Goal: Information Seeking & Learning: Learn about a topic

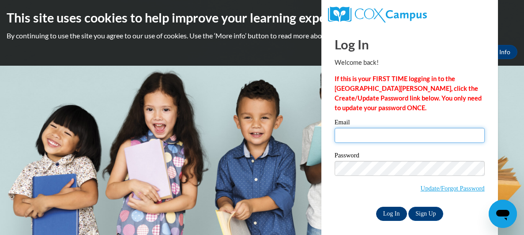
type input "erindingler@rocketmail.com"
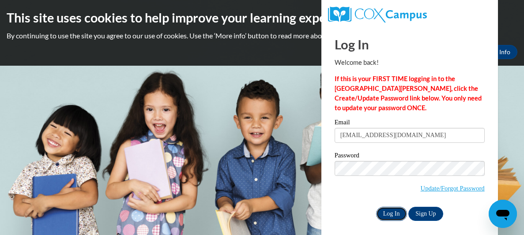
click at [382, 212] on input "Log In" at bounding box center [391, 214] width 31 height 14
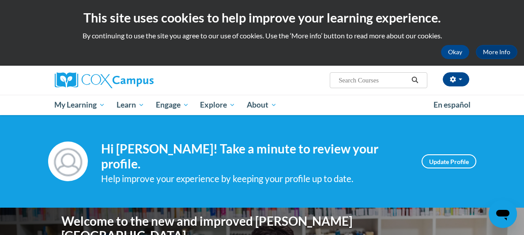
drag, startPoint x: 377, startPoint y: 76, endPoint x: 372, endPoint y: 80, distance: 6.6
click at [372, 80] on input "Search..." at bounding box center [373, 80] width 71 height 11
type input "health safety and universal precautions"
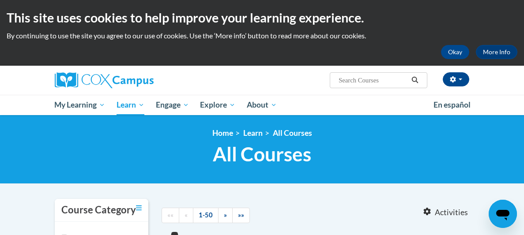
type input "health safety and universal precautions"
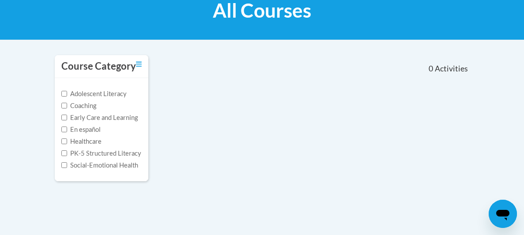
scroll to position [147, 0]
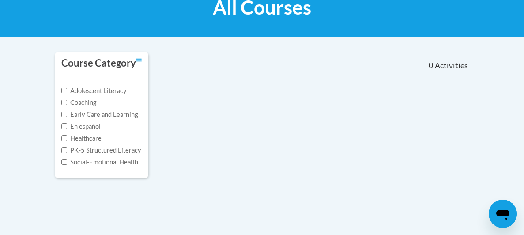
click at [108, 111] on label "Early Care and Learning" at bounding box center [99, 115] width 76 height 10
click at [67, 112] on input "Early Care and Learning" at bounding box center [64, 115] width 6 height 6
checkbox input "true"
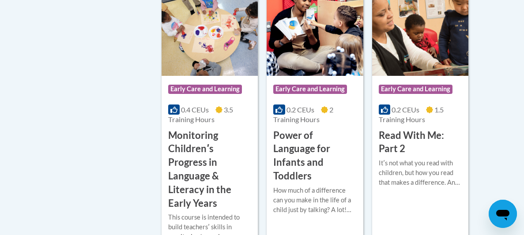
scroll to position [808, 0]
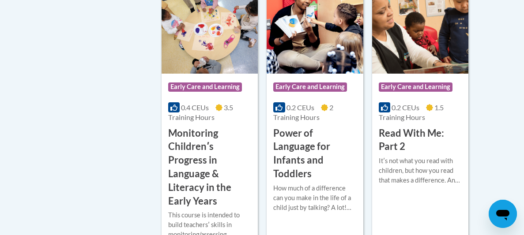
click at [306, 137] on h3 "Power of Language for Infants and Toddlers" at bounding box center [314, 154] width 83 height 54
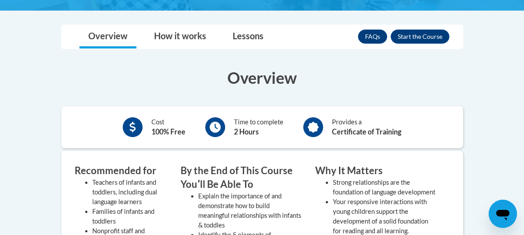
scroll to position [233, 0]
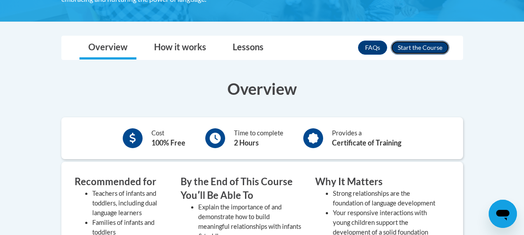
click at [425, 49] on button "Enroll" at bounding box center [420, 48] width 59 height 14
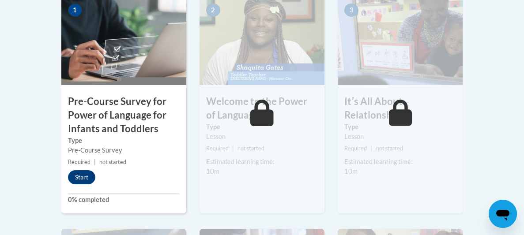
scroll to position [321, 0]
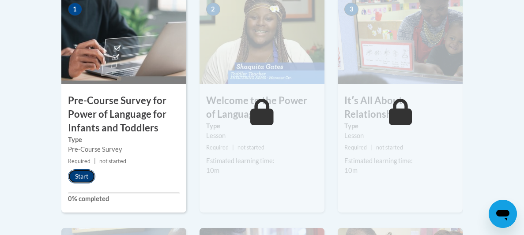
click at [86, 174] on button "Start" at bounding box center [81, 177] width 27 height 14
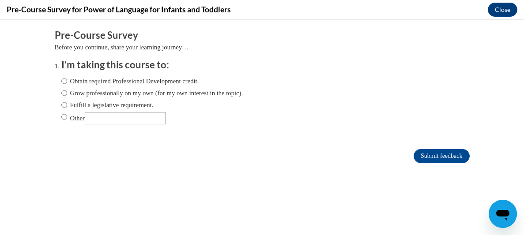
scroll to position [0, 0]
click at [137, 82] on label "Obtain required Professional Development credit." at bounding box center [130, 81] width 138 height 10
click at [67, 82] on input "Obtain required Professional Development credit." at bounding box center [64, 81] width 6 height 10
radio input "true"
click at [417, 158] on input "Submit feedback" at bounding box center [442, 156] width 56 height 14
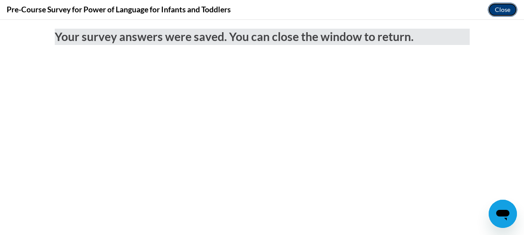
click at [500, 9] on button "Close" at bounding box center [503, 10] width 30 height 14
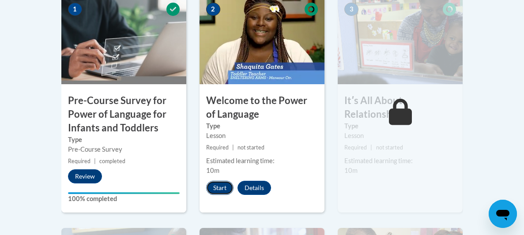
click at [223, 186] on button "Start" at bounding box center [219, 188] width 27 height 14
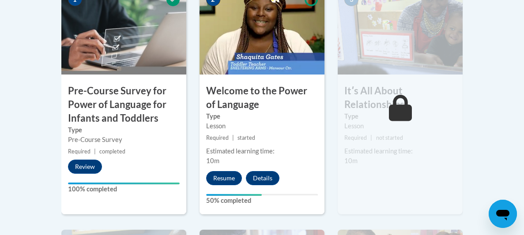
scroll to position [332, 0]
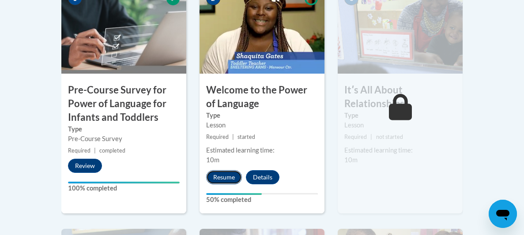
click at [219, 178] on button "Resume" at bounding box center [224, 177] width 36 height 14
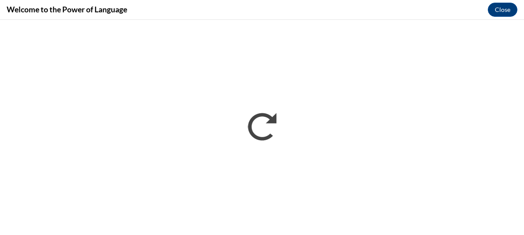
scroll to position [0, 0]
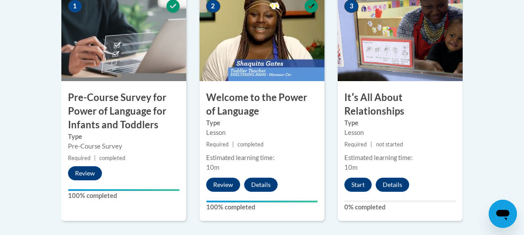
scroll to position [334, 0]
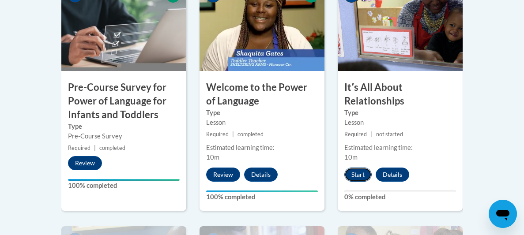
click at [362, 173] on button "Start" at bounding box center [357, 175] width 27 height 14
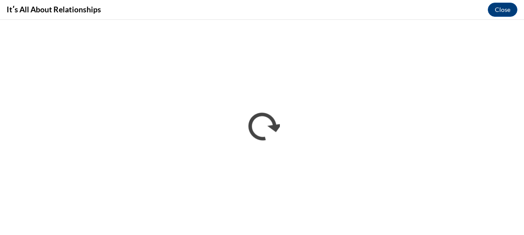
scroll to position [0, 0]
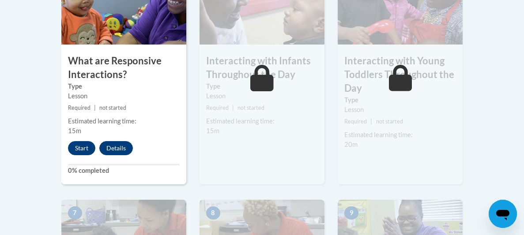
scroll to position [604, 0]
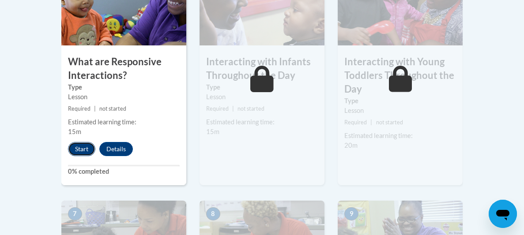
click at [76, 152] on button "Start" at bounding box center [81, 149] width 27 height 14
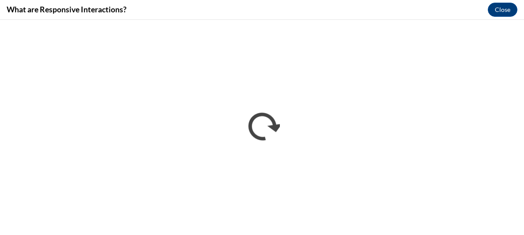
scroll to position [0, 0]
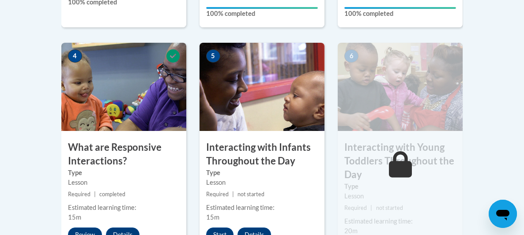
scroll to position [532, 0]
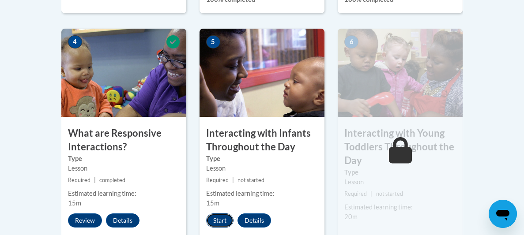
click at [212, 218] on button "Start" at bounding box center [219, 221] width 27 height 14
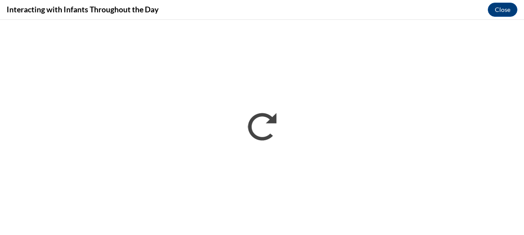
scroll to position [0, 0]
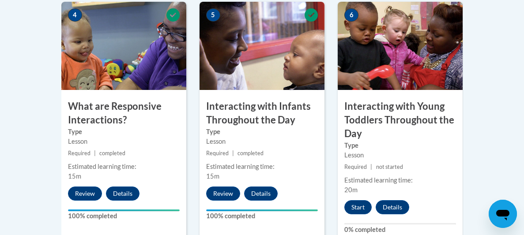
scroll to position [567, 0]
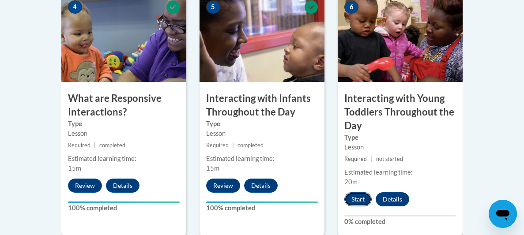
click at [362, 201] on button "Start" at bounding box center [357, 200] width 27 height 14
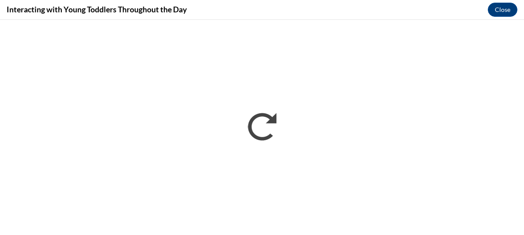
scroll to position [0, 0]
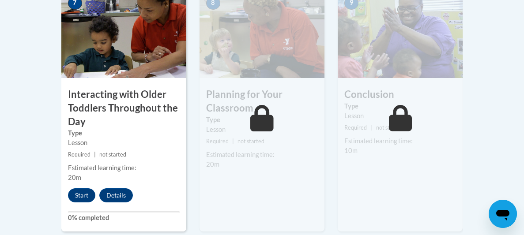
scroll to position [828, 0]
click at [87, 192] on button "Start" at bounding box center [81, 196] width 27 height 14
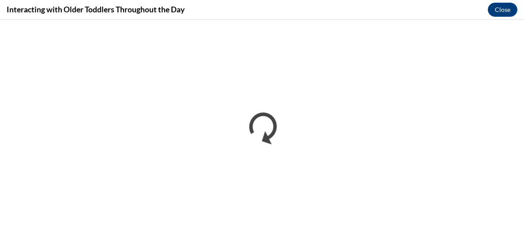
scroll to position [0, 0]
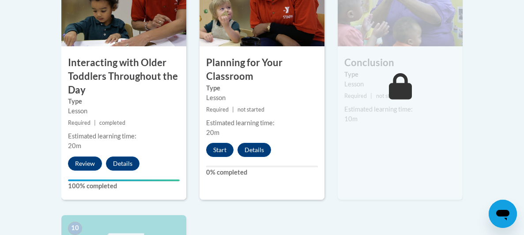
scroll to position [857, 0]
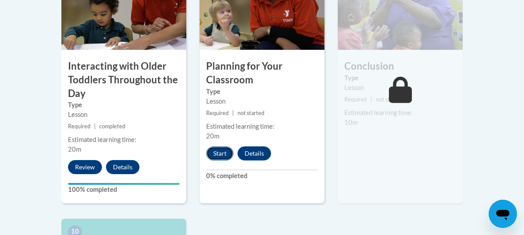
click at [217, 153] on button "Start" at bounding box center [219, 154] width 27 height 14
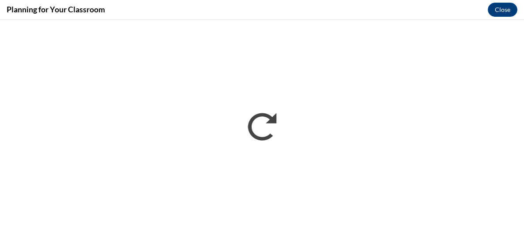
scroll to position [0, 0]
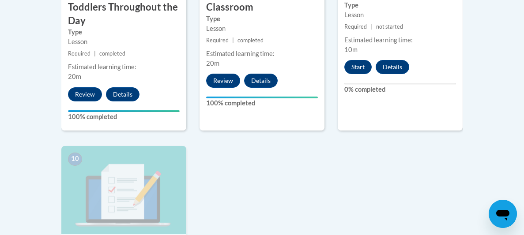
scroll to position [931, 0]
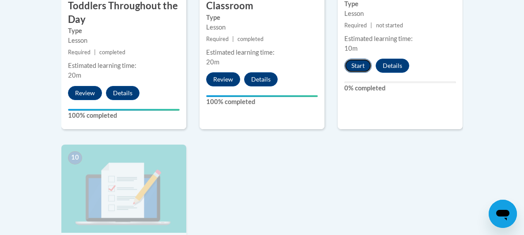
click at [361, 67] on button "Start" at bounding box center [357, 66] width 27 height 14
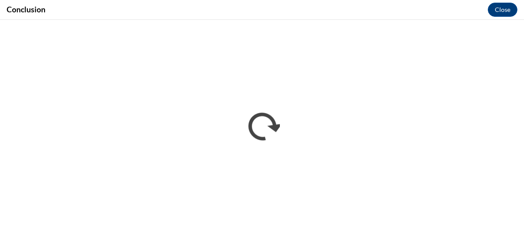
scroll to position [0, 0]
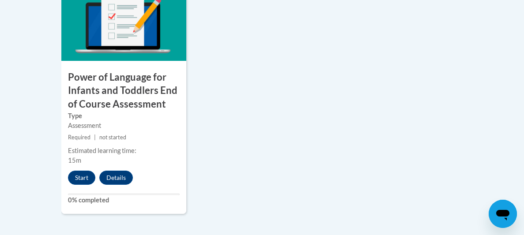
scroll to position [1142, 0]
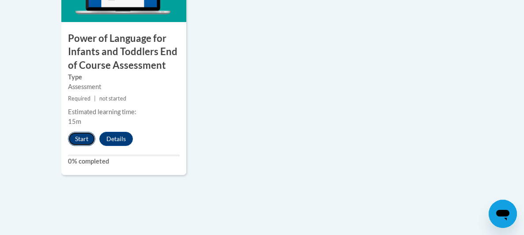
click at [85, 142] on button "Start" at bounding box center [81, 139] width 27 height 14
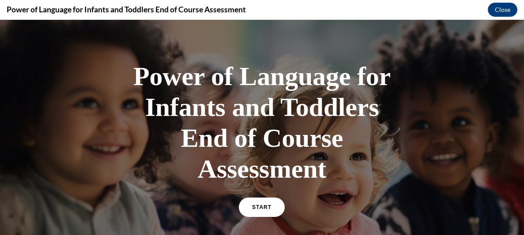
scroll to position [117, 0]
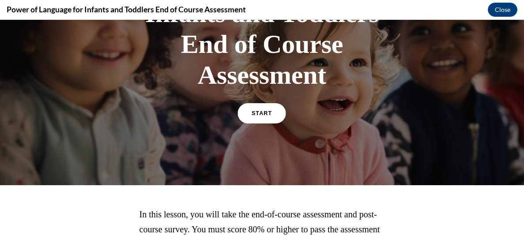
click at [258, 113] on span "START" at bounding box center [262, 113] width 20 height 7
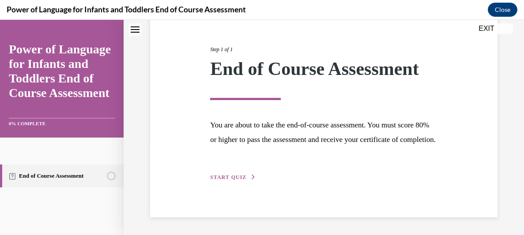
scroll to position [112, 0]
click at [231, 180] on button "START QUIZ" at bounding box center [233, 178] width 46 height 8
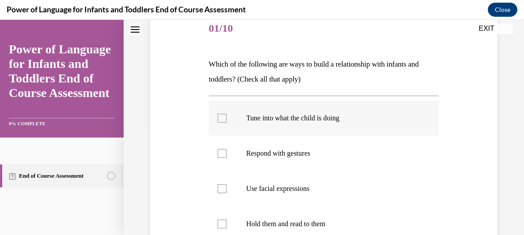
scroll to position [112, 0]
click at [221, 121] on label "Tune into what the child is doing" at bounding box center [324, 117] width 230 height 35
click at [221, 121] on input "Tune into what the child is doing" at bounding box center [222, 117] width 9 height 9
checkbox input "true"
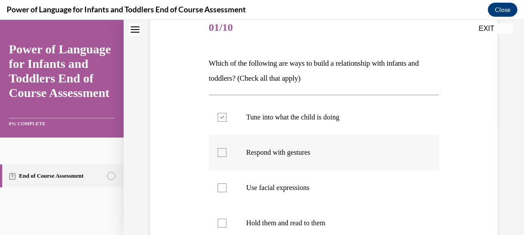
click at [224, 152] on div at bounding box center [222, 152] width 9 height 9
click at [224, 152] on input "Respond with gestures" at bounding box center [222, 152] width 9 height 9
checkbox input "true"
click at [222, 193] on label "Use facial expressions" at bounding box center [324, 187] width 230 height 35
click at [222, 193] on input "Use facial expressions" at bounding box center [222, 188] width 9 height 9
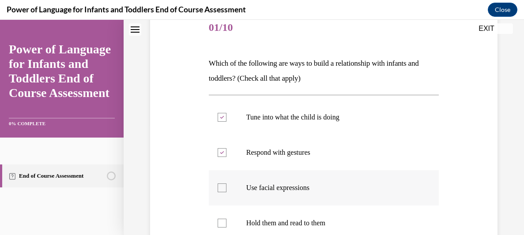
checkbox input "true"
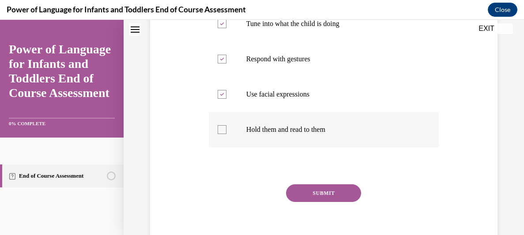
click at [221, 133] on div at bounding box center [222, 129] width 9 height 9
click at [221, 133] on input "Hold them and read to them" at bounding box center [222, 129] width 9 height 9
checkbox input "true"
click at [340, 197] on button "SUBMIT" at bounding box center [323, 194] width 75 height 18
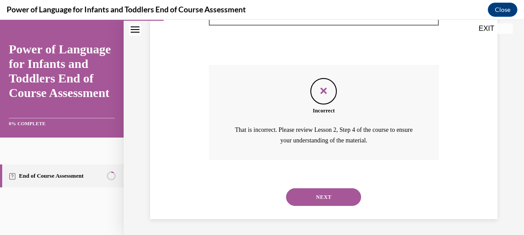
scroll to position [327, 0]
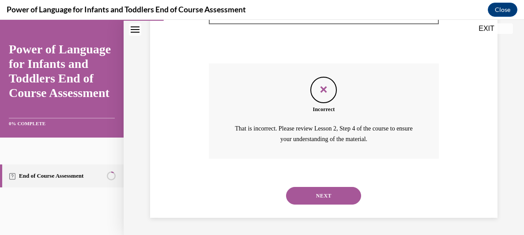
click at [309, 196] on button "NEXT" at bounding box center [323, 196] width 75 height 18
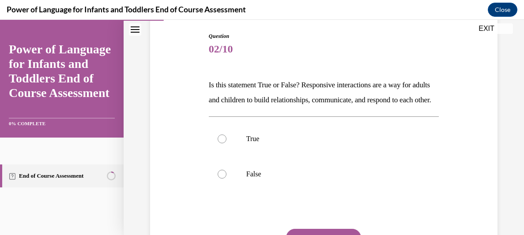
scroll to position [102, 0]
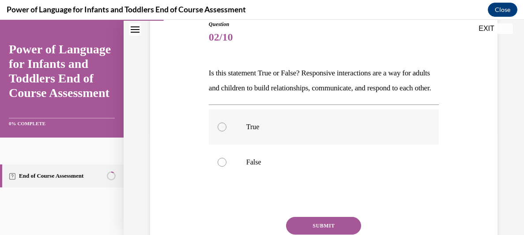
click at [223, 132] on div at bounding box center [222, 127] width 9 height 9
click at [223, 132] on input "True" at bounding box center [222, 127] width 9 height 9
radio input "true"
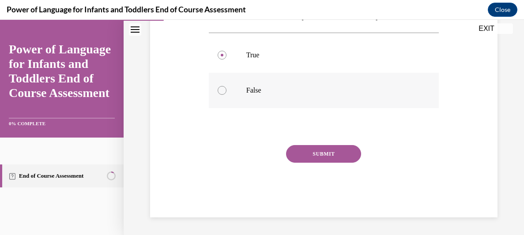
click at [329, 161] on button "SUBMIT" at bounding box center [323, 154] width 75 height 18
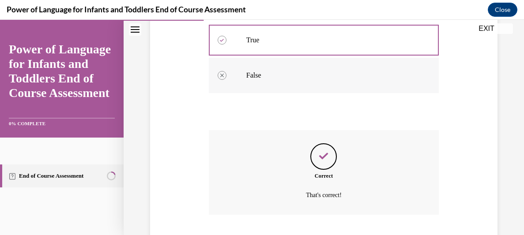
scroll to position [261, 0]
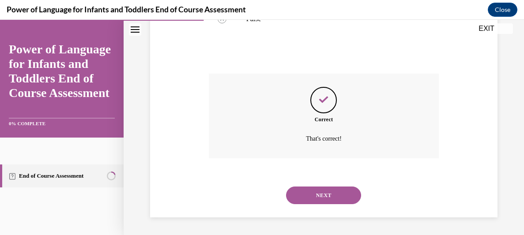
click at [329, 191] on button "NEXT" at bounding box center [323, 196] width 75 height 18
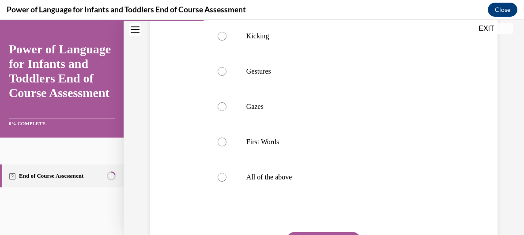
scroll to position [235, 0]
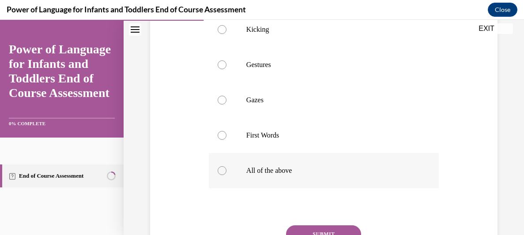
click at [270, 169] on p "All of the above" at bounding box center [331, 170] width 170 height 9
click at [227, 169] on input "All of the above" at bounding box center [222, 170] width 9 height 9
radio input "true"
click at [322, 230] on button "SUBMIT" at bounding box center [323, 235] width 75 height 18
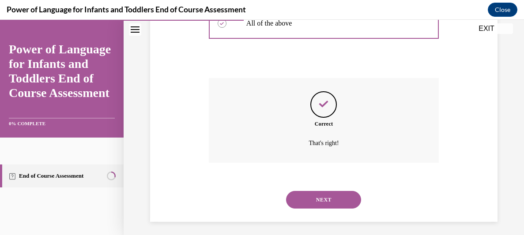
scroll to position [387, 0]
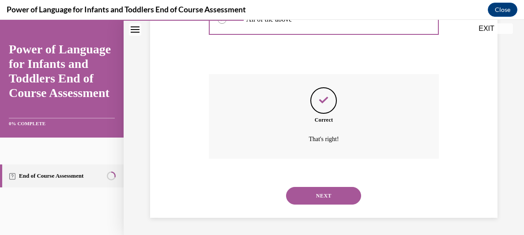
click at [330, 199] on button "NEXT" at bounding box center [323, 196] width 75 height 18
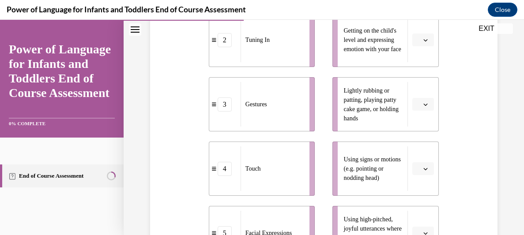
scroll to position [271, 0]
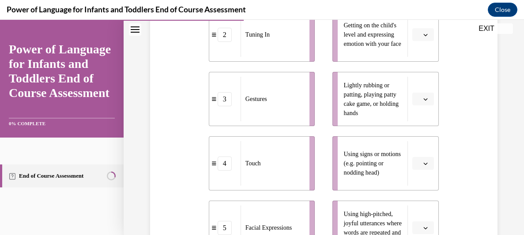
click at [427, 102] on icon "button" at bounding box center [425, 99] width 4 height 4
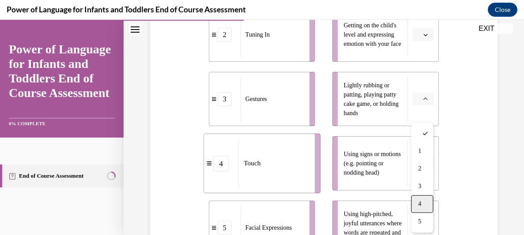
click at [427, 200] on div "4" at bounding box center [422, 205] width 22 height 18
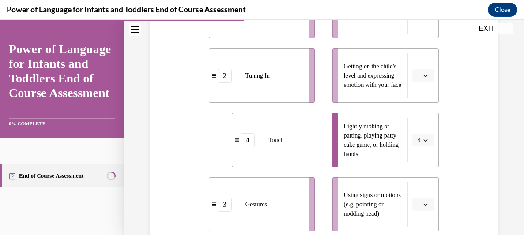
scroll to position [227, 0]
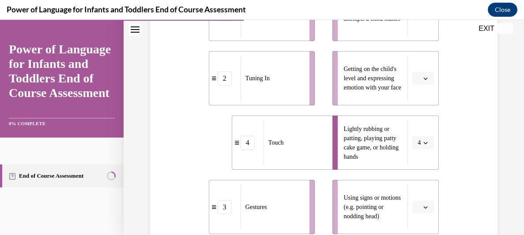
click at [424, 81] on li "Getting on the child's level and expressing emotion with your face" at bounding box center [385, 78] width 106 height 54
click at [423, 85] on button "button" at bounding box center [423, 78] width 22 height 13
click at [418, 199] on span "5" at bounding box center [419, 201] width 3 height 7
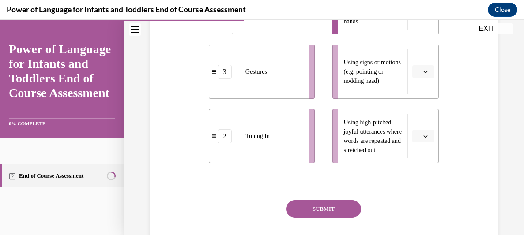
scroll to position [364, 0]
click at [423, 139] on span "button" at bounding box center [426, 135] width 6 height 6
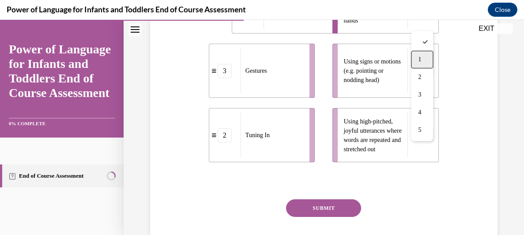
click at [427, 64] on div "1" at bounding box center [422, 60] width 22 height 18
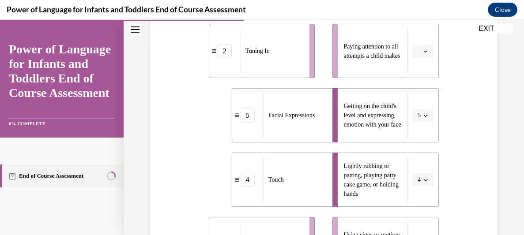
scroll to position [185, 0]
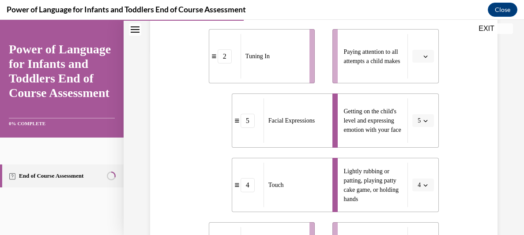
click at [420, 61] on span "Please select an option" at bounding box center [419, 56] width 3 height 9
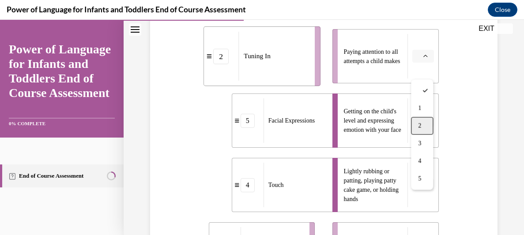
click at [418, 124] on div "2" at bounding box center [422, 126] width 22 height 18
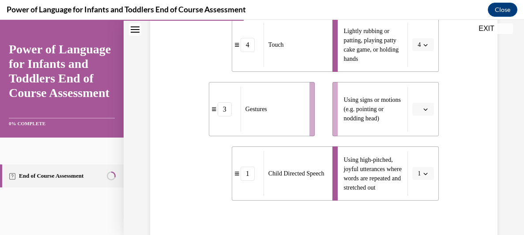
scroll to position [338, 0]
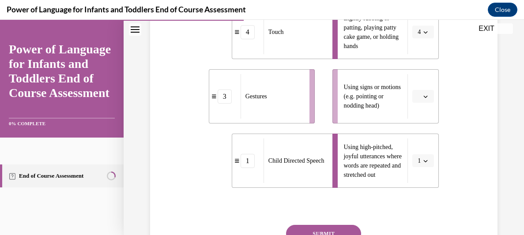
click at [422, 103] on button "button" at bounding box center [423, 96] width 22 height 13
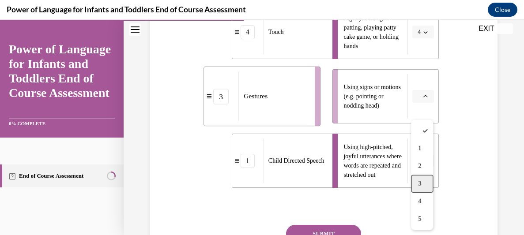
click at [422, 185] on div "3" at bounding box center [422, 184] width 22 height 18
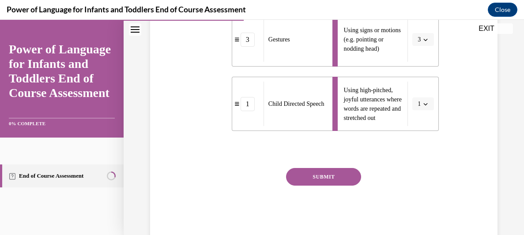
scroll to position [396, 0]
click at [310, 185] on button "SUBMIT" at bounding box center [323, 177] width 75 height 18
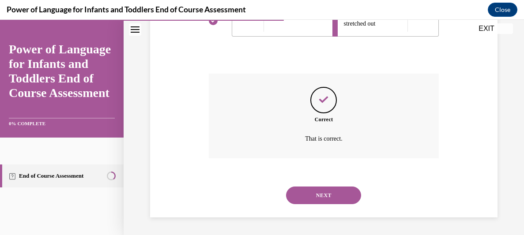
scroll to position [504, 0]
click at [321, 189] on button "NEXT" at bounding box center [323, 196] width 75 height 18
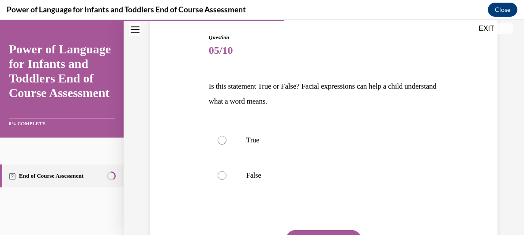
scroll to position [91, 0]
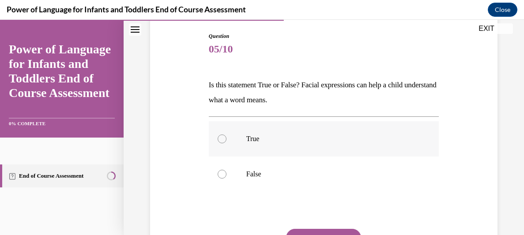
click at [226, 143] on label "True" at bounding box center [324, 138] width 230 height 35
click at [226, 143] on input "True" at bounding box center [222, 139] width 9 height 9
radio input "true"
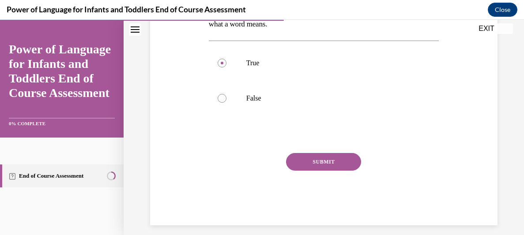
click at [336, 156] on button "SUBMIT" at bounding box center [323, 162] width 75 height 18
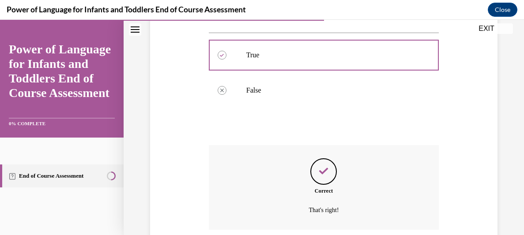
scroll to position [246, 0]
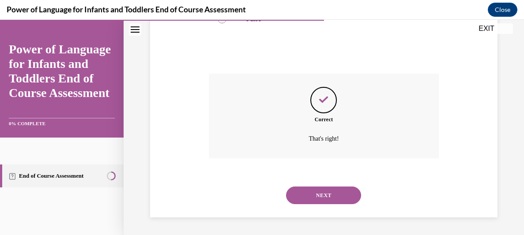
click at [336, 201] on button "NEXT" at bounding box center [323, 196] width 75 height 18
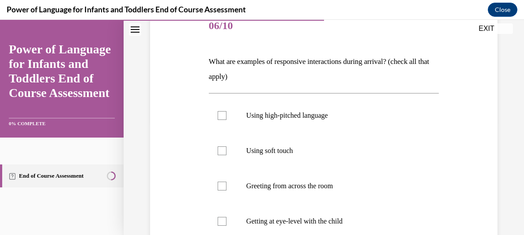
scroll to position [120, 0]
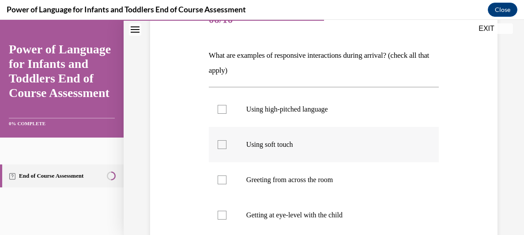
click at [293, 147] on p "Using soft touch" at bounding box center [331, 144] width 170 height 9
click at [227, 147] on input "Using soft touch" at bounding box center [222, 144] width 9 height 9
checkbox input "true"
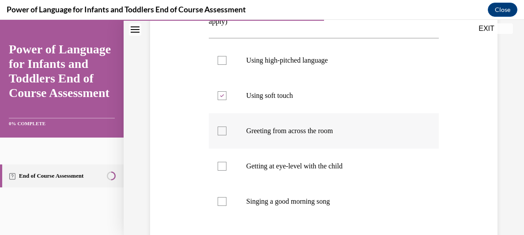
scroll to position [171, 0]
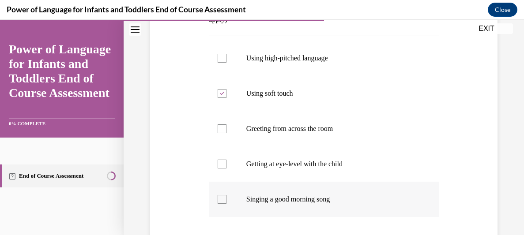
click at [293, 200] on p "Singing a good morning song" at bounding box center [331, 199] width 170 height 9
click at [227, 200] on input "Singing a good morning song" at bounding box center [222, 199] width 9 height 9
checkbox input "true"
click at [295, 167] on p "Getting at eye-level with the child" at bounding box center [331, 164] width 170 height 9
click at [227, 167] on input "Getting at eye-level with the child" at bounding box center [222, 164] width 9 height 9
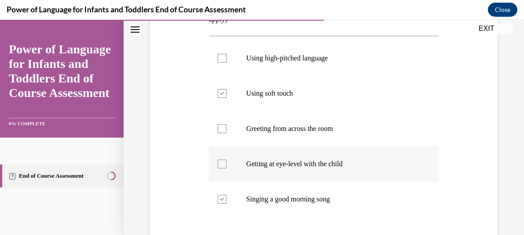
checkbox input "true"
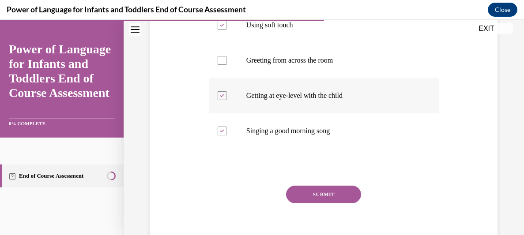
scroll to position [246, 0]
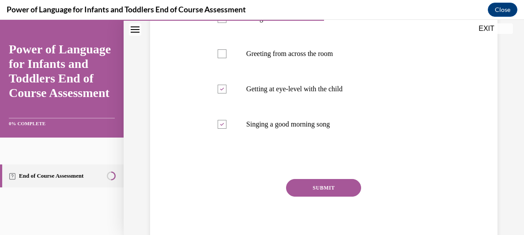
click at [345, 183] on button "SUBMIT" at bounding box center [323, 188] width 75 height 18
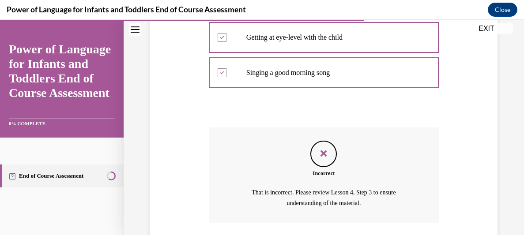
scroll to position [363, 0]
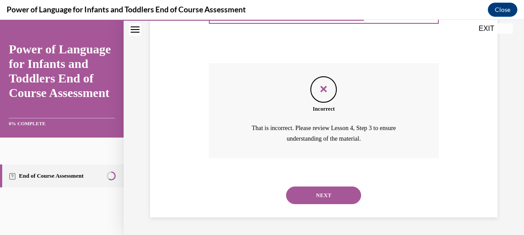
click at [332, 188] on button "NEXT" at bounding box center [323, 196] width 75 height 18
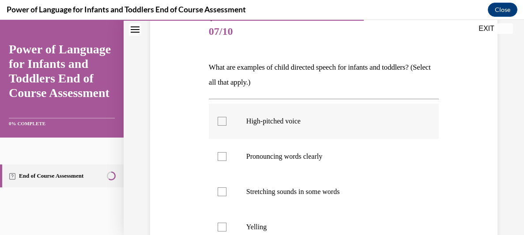
scroll to position [115, 0]
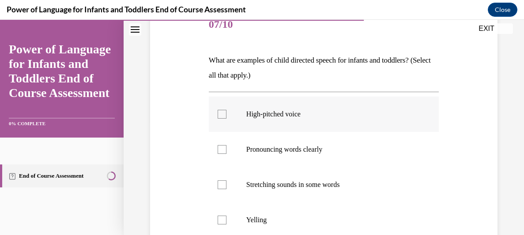
click at [299, 149] on p "Pronouncing words clearly" at bounding box center [331, 149] width 170 height 9
click at [227, 149] on input "Pronouncing words clearly" at bounding box center [222, 149] width 9 height 9
checkbox input "true"
click at [295, 112] on p "High-pitched voice" at bounding box center [331, 114] width 170 height 9
click at [227, 112] on input "High-pitched voice" at bounding box center [222, 114] width 9 height 9
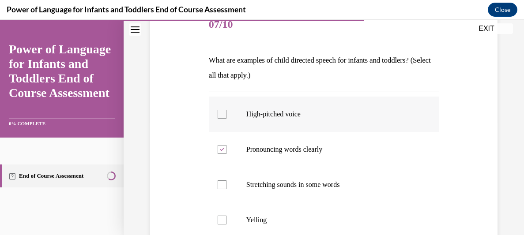
checkbox input "true"
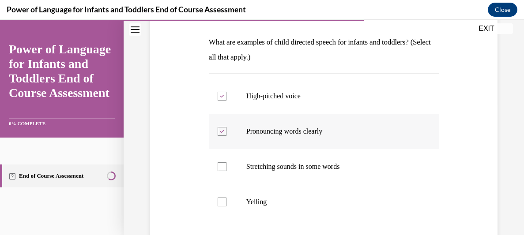
scroll to position [147, 0]
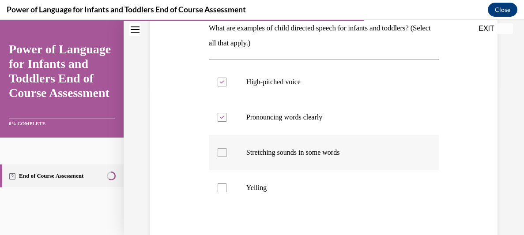
click at [297, 151] on p "Stretching sounds in some words" at bounding box center [331, 152] width 170 height 9
click at [227, 151] on input "Stretching sounds in some words" at bounding box center [222, 152] width 9 height 9
checkbox input "true"
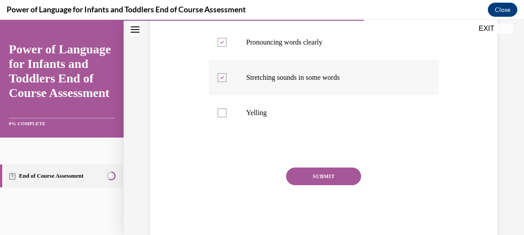
scroll to position [245, 0]
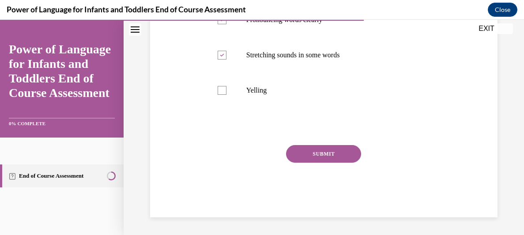
click at [342, 155] on button "SUBMIT" at bounding box center [323, 154] width 75 height 18
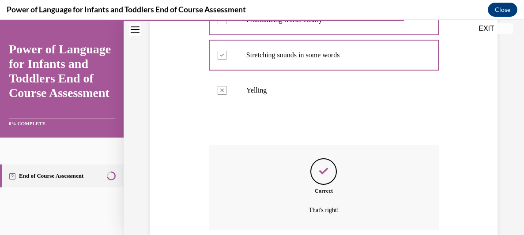
scroll to position [316, 0]
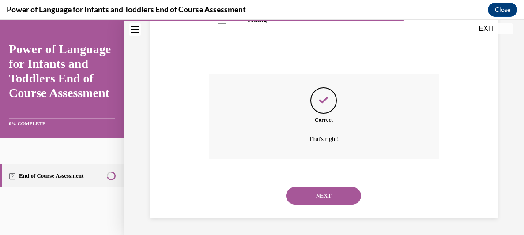
click at [322, 188] on button "NEXT" at bounding box center [323, 196] width 75 height 18
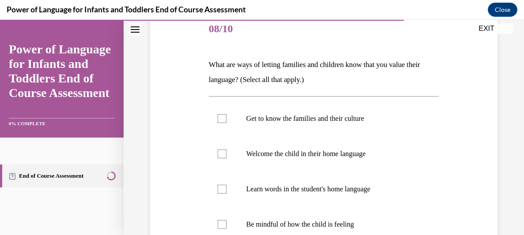
scroll to position [112, 0]
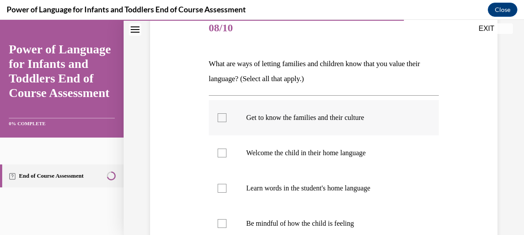
click at [292, 116] on p "Get to know the families and their culture" at bounding box center [331, 117] width 170 height 9
click at [227, 116] on input "Get to know the families and their culture" at bounding box center [222, 117] width 9 height 9
checkbox input "true"
click at [292, 151] on p "Welcome the child in their home language" at bounding box center [331, 153] width 170 height 9
click at [227, 151] on input "Welcome the child in their home language" at bounding box center [222, 153] width 9 height 9
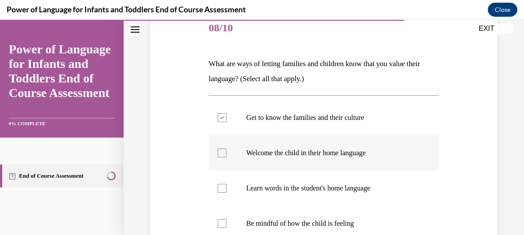
checkbox input "true"
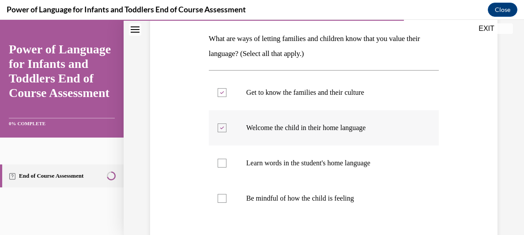
scroll to position [159, 0]
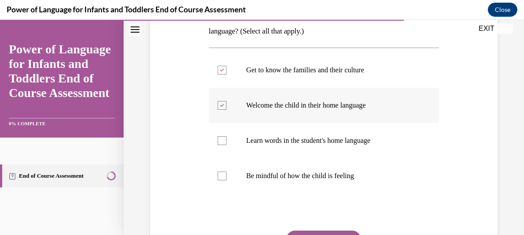
click at [348, 141] on p "Learn words in the student's home language" at bounding box center [331, 140] width 170 height 9
click at [227, 141] on input "Learn words in the student's home language" at bounding box center [222, 140] width 9 height 9
checkbox input "true"
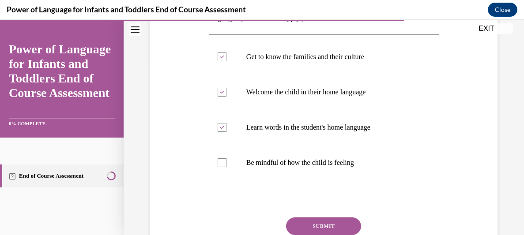
scroll to position [173, 0]
click at [325, 229] on button "SUBMIT" at bounding box center [323, 226] width 75 height 18
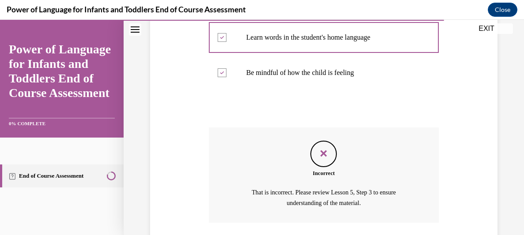
scroll to position [327, 0]
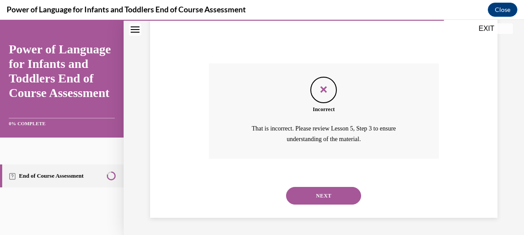
click at [325, 194] on button "NEXT" at bounding box center [323, 196] width 75 height 18
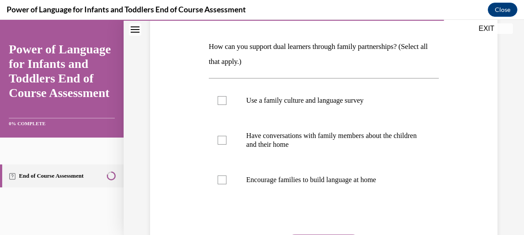
scroll to position [129, 0]
click at [311, 139] on p "Have conversations with family members about the children and their home" at bounding box center [331, 140] width 170 height 18
click at [227, 139] on input "Have conversations with family members about the children and their home" at bounding box center [222, 140] width 9 height 9
checkbox input "true"
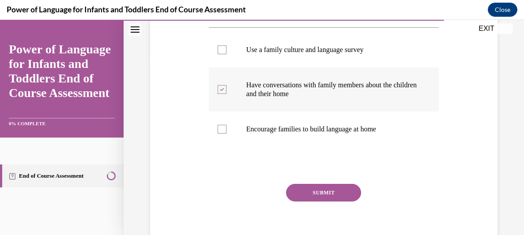
scroll to position [181, 0]
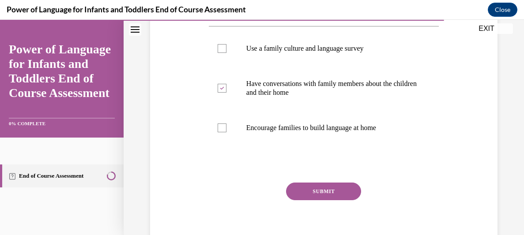
click at [334, 192] on button "SUBMIT" at bounding box center [323, 192] width 75 height 18
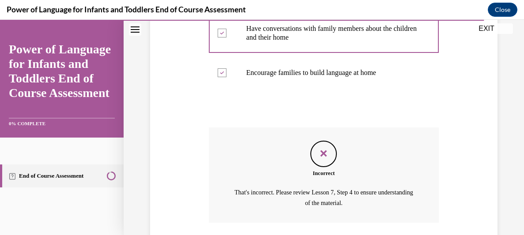
scroll to position [300, 0]
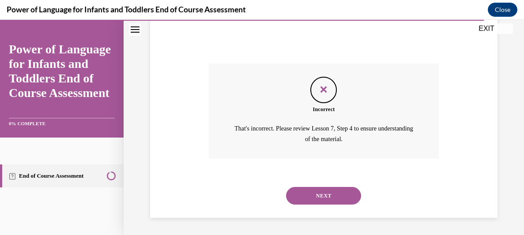
click at [334, 191] on button "NEXT" at bounding box center [323, 196] width 75 height 18
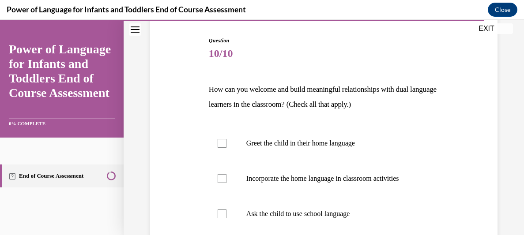
scroll to position [97, 0]
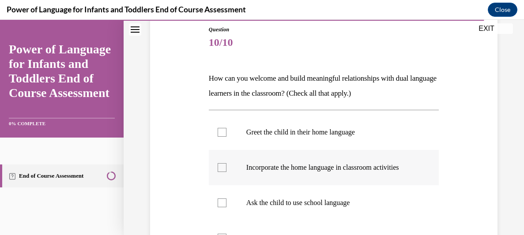
click at [289, 165] on p "Incorporate the home language in classroom activities" at bounding box center [331, 167] width 170 height 9
click at [227, 165] on input "Incorporate the home language in classroom activities" at bounding box center [222, 167] width 9 height 9
checkbox input "true"
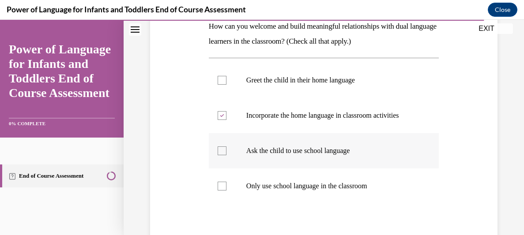
scroll to position [139, 0]
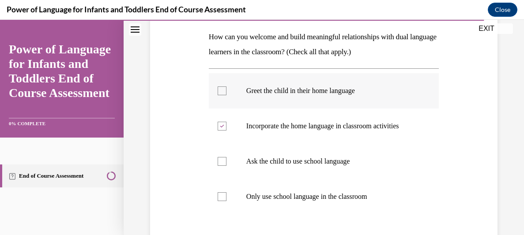
click at [297, 88] on p "Greet the child in their home language" at bounding box center [331, 91] width 170 height 9
click at [227, 88] on input "Greet the child in their home language" at bounding box center [222, 91] width 9 height 9
checkbox input "true"
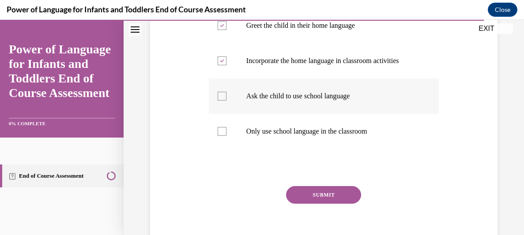
scroll to position [205, 0]
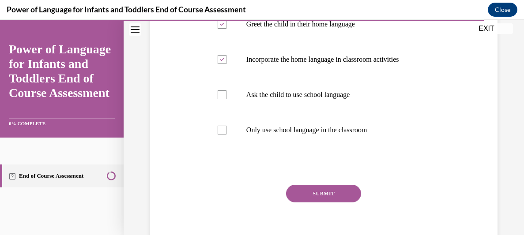
click at [308, 189] on button "SUBMIT" at bounding box center [323, 194] width 75 height 18
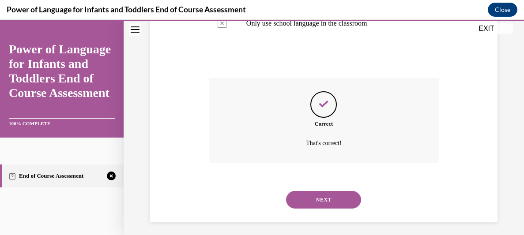
scroll to position [316, 0]
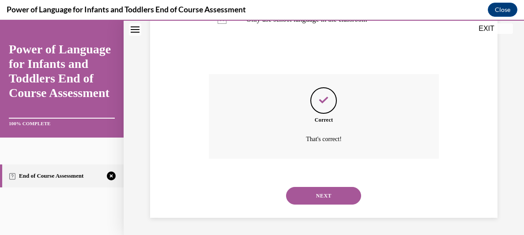
click at [308, 189] on button "NEXT" at bounding box center [323, 196] width 75 height 18
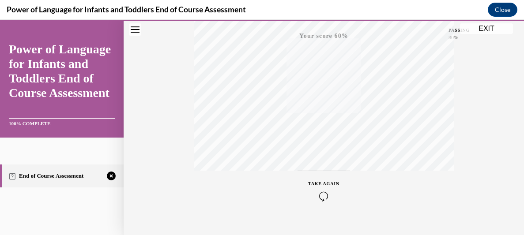
scroll to position [237, 0]
click at [327, 175] on div "TAKE AGAIN" at bounding box center [323, 176] width 31 height 21
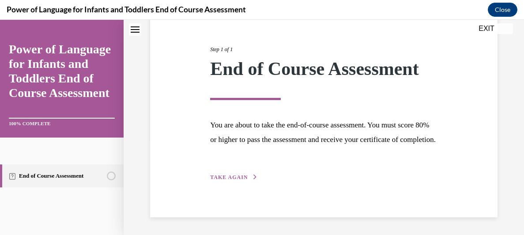
click at [238, 178] on span "TAKE AGAIN" at bounding box center [229, 177] width 38 height 6
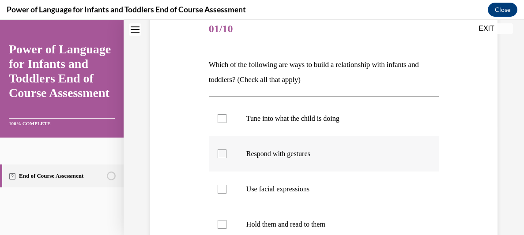
scroll to position [112, 0]
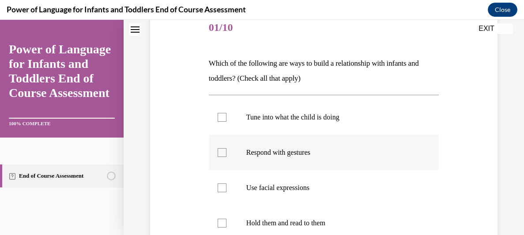
click at [278, 153] on p "Respond with gestures" at bounding box center [331, 152] width 170 height 9
click at [227, 153] on input "Respond with gestures" at bounding box center [222, 152] width 9 height 9
checkbox input "true"
click at [279, 189] on p "Use facial expressions" at bounding box center [331, 188] width 170 height 9
click at [227, 189] on input "Use facial expressions" at bounding box center [222, 188] width 9 height 9
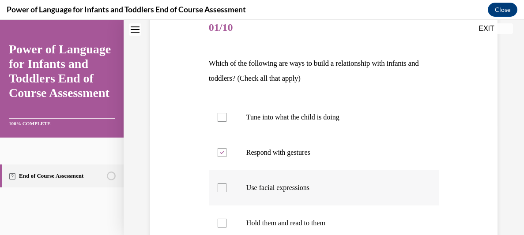
checkbox input "true"
click at [319, 117] on p "Tune into what the child is doing" at bounding box center [331, 117] width 170 height 9
click at [227, 117] on input "Tune into what the child is doing" at bounding box center [222, 117] width 9 height 9
checkbox input "true"
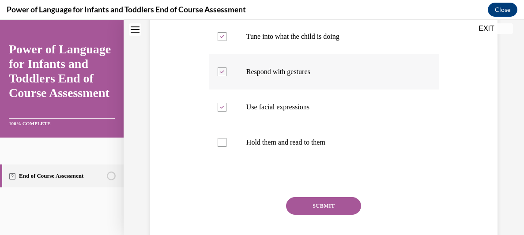
scroll to position [194, 0]
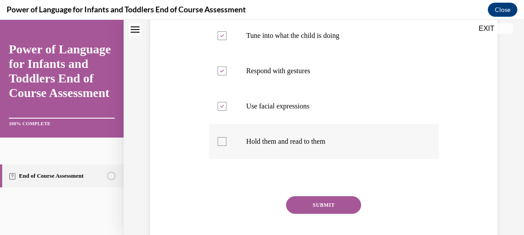
click at [312, 144] on p "Hold them and read to them" at bounding box center [331, 141] width 170 height 9
click at [227, 144] on input "Hold them and read to them" at bounding box center [222, 141] width 9 height 9
checkbox input "true"
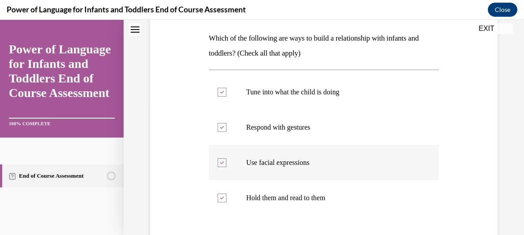
scroll to position [123, 0]
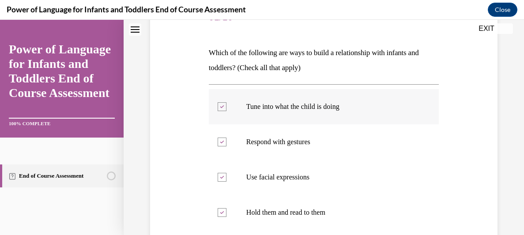
click at [344, 106] on p "Tune into what the child is doing" at bounding box center [331, 106] width 170 height 9
click at [227, 106] on input "Tune into what the child is doing" at bounding box center [222, 106] width 9 height 9
checkbox input "false"
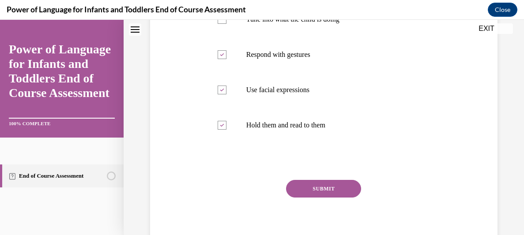
scroll to position [224, 0]
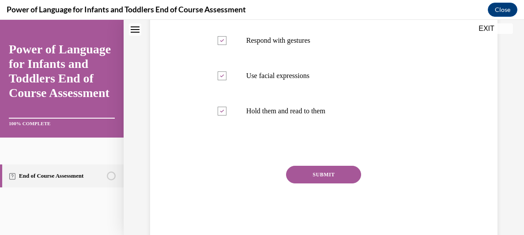
click at [337, 174] on button "SUBMIT" at bounding box center [323, 175] width 75 height 18
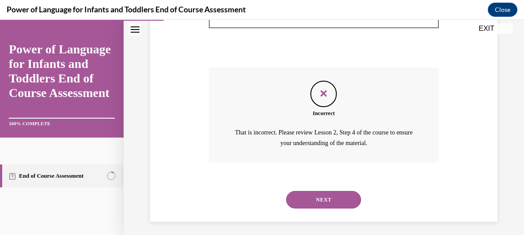
scroll to position [327, 0]
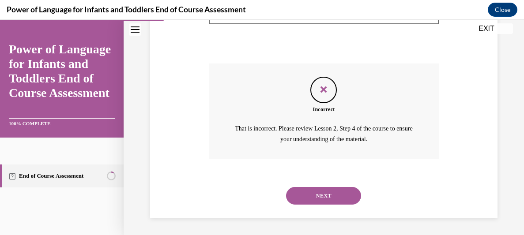
click at [331, 195] on button "NEXT" at bounding box center [323, 196] width 75 height 18
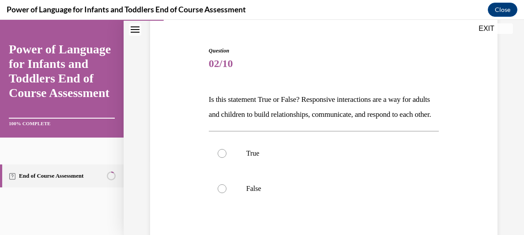
scroll to position [77, 0]
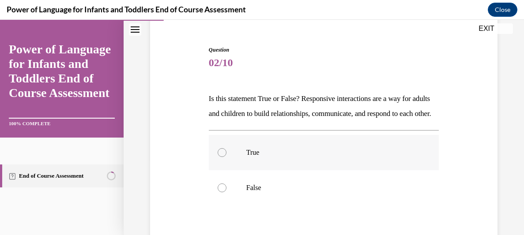
click at [256, 157] on p "True" at bounding box center [331, 152] width 170 height 9
click at [227, 157] on input "True" at bounding box center [222, 152] width 9 height 9
radio input "true"
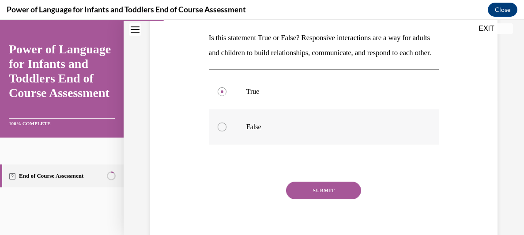
click at [317, 200] on button "SUBMIT" at bounding box center [323, 191] width 75 height 18
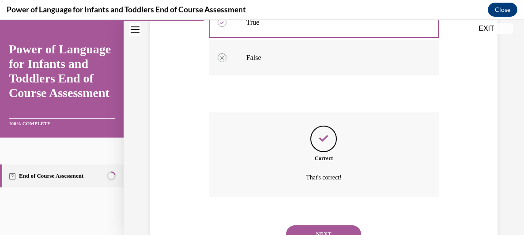
scroll to position [261, 0]
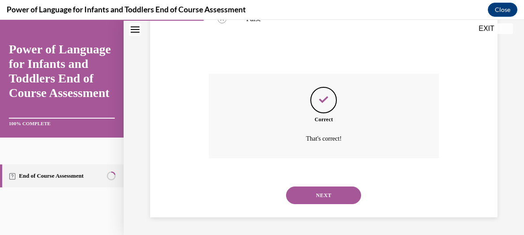
click at [320, 194] on button "NEXT" at bounding box center [323, 196] width 75 height 18
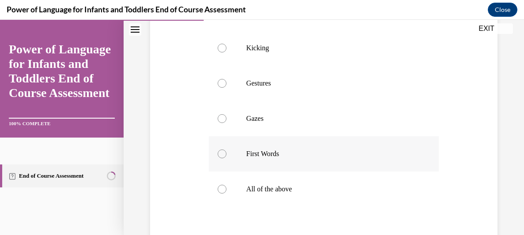
scroll to position [219, 0]
click at [284, 185] on p "All of the above" at bounding box center [331, 186] width 170 height 9
click at [227, 185] on input "All of the above" at bounding box center [222, 186] width 9 height 9
radio input "true"
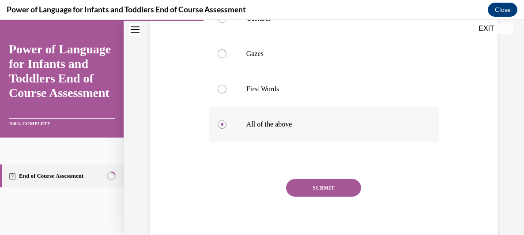
scroll to position [290, 0]
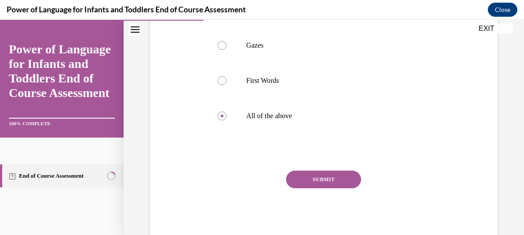
click at [345, 178] on button "SUBMIT" at bounding box center [323, 180] width 75 height 18
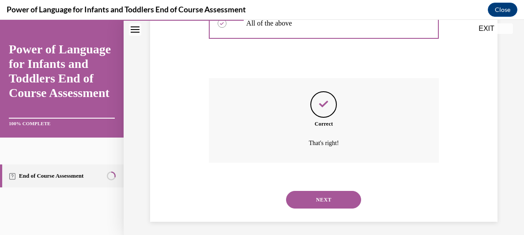
scroll to position [387, 0]
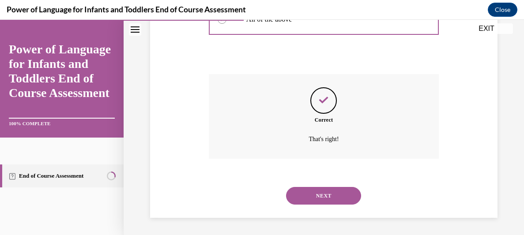
click at [336, 191] on button "NEXT" at bounding box center [323, 196] width 75 height 18
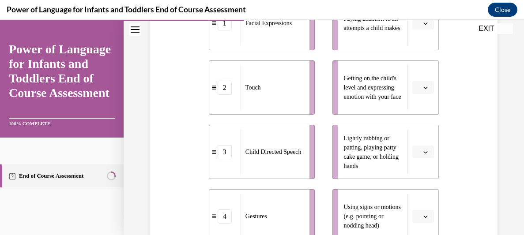
scroll to position [230, 0]
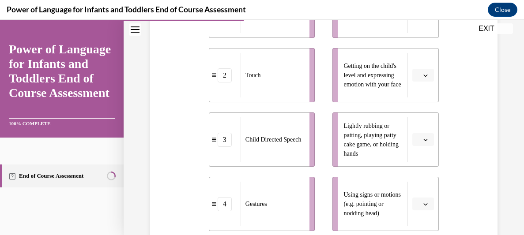
click at [426, 142] on icon "button" at bounding box center [425, 140] width 4 height 4
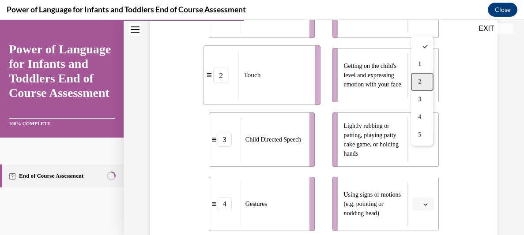
click at [430, 82] on div "2" at bounding box center [422, 82] width 22 height 18
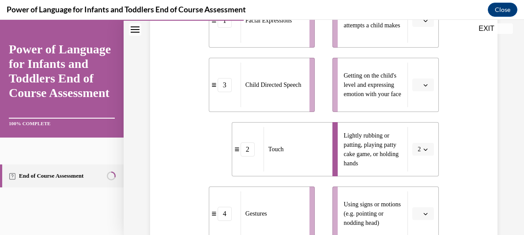
scroll to position [214, 0]
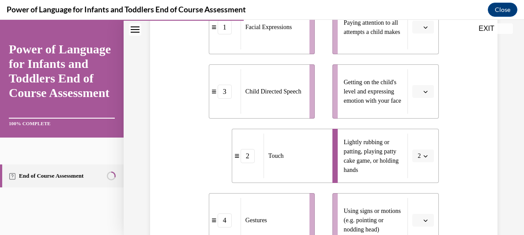
click at [429, 95] on span "button" at bounding box center [426, 92] width 6 height 6
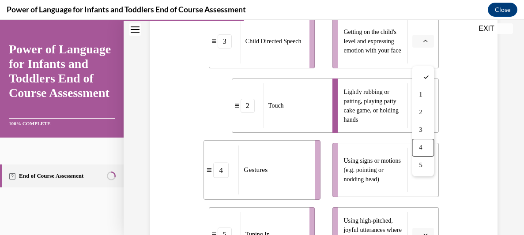
scroll to position [263, 0]
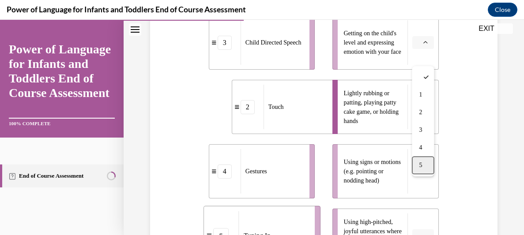
click at [422, 162] on span "5" at bounding box center [420, 165] width 3 height 7
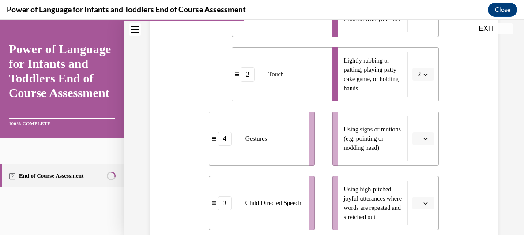
scroll to position [309, 0]
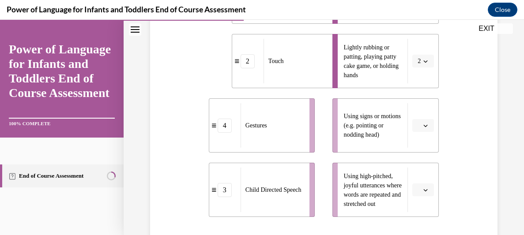
click at [424, 129] on span "button" at bounding box center [426, 126] width 6 height 6
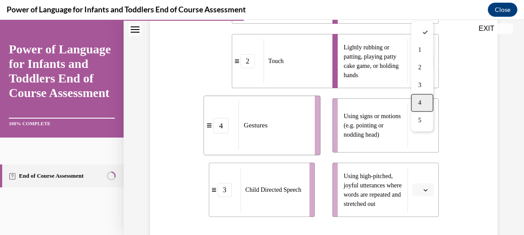
click at [427, 104] on div "4" at bounding box center [422, 103] width 22 height 18
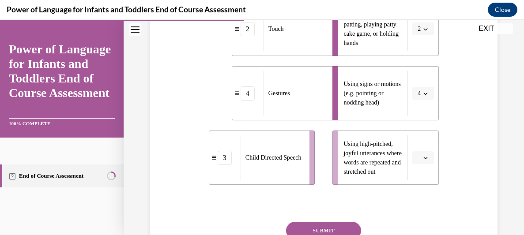
scroll to position [359, 0]
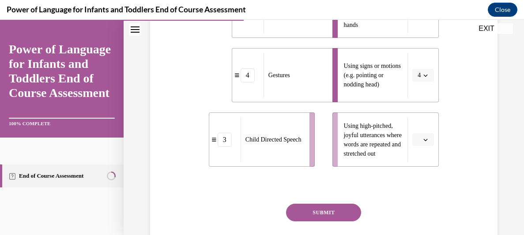
click at [424, 142] on icon "button" at bounding box center [425, 140] width 4 height 4
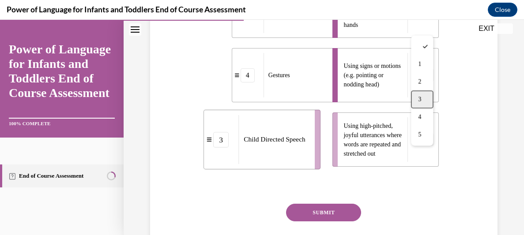
click at [423, 101] on div "3" at bounding box center [422, 100] width 22 height 18
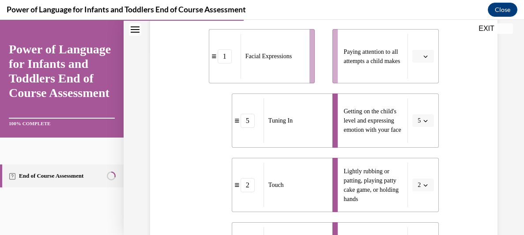
scroll to position [185, 0]
click at [426, 124] on icon "button" at bounding box center [425, 121] width 4 height 4
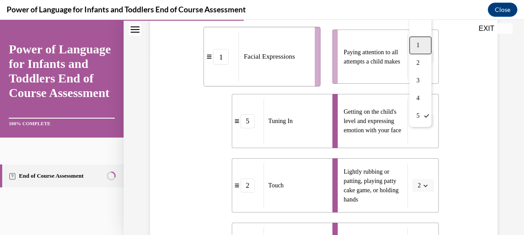
click at [427, 42] on div "1" at bounding box center [420, 46] width 22 height 18
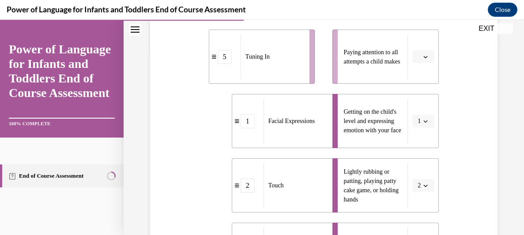
click at [431, 64] on button "button" at bounding box center [423, 56] width 22 height 13
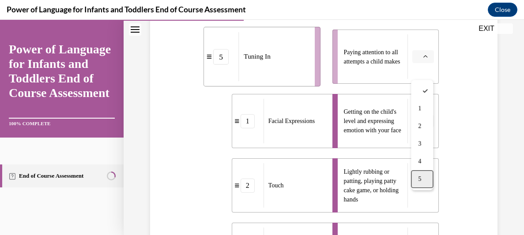
click at [417, 179] on div "5" at bounding box center [422, 179] width 22 height 18
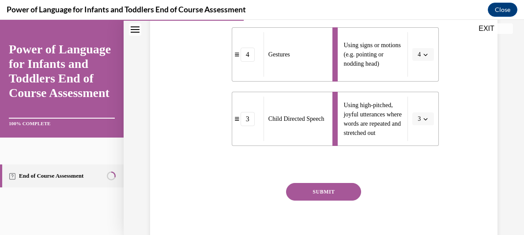
scroll to position [394, 0]
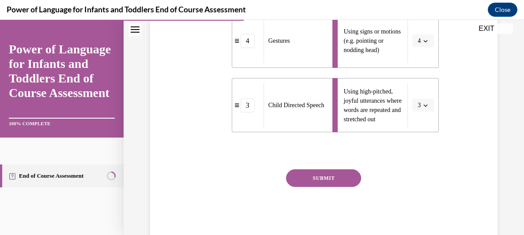
click at [356, 187] on button "SUBMIT" at bounding box center [323, 179] width 75 height 18
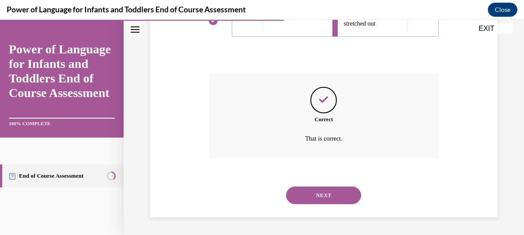
scroll to position [504, 0]
click at [351, 192] on button "NEXT" at bounding box center [323, 196] width 75 height 18
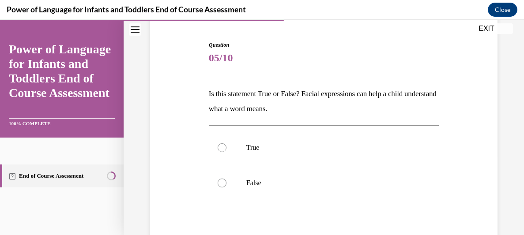
scroll to position [83, 0]
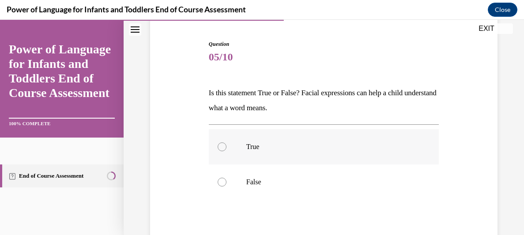
click at [238, 151] on label "True" at bounding box center [324, 146] width 230 height 35
click at [227, 151] on input "True" at bounding box center [222, 147] width 9 height 9
radio input "true"
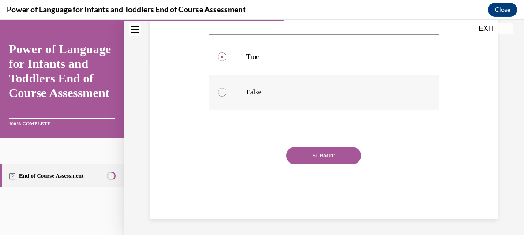
scroll to position [174, 0]
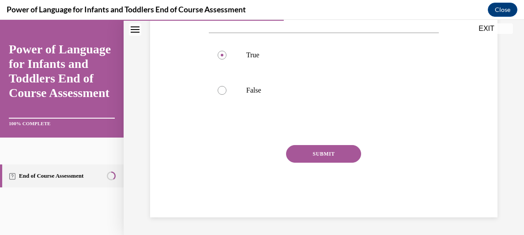
click at [346, 159] on button "SUBMIT" at bounding box center [323, 154] width 75 height 18
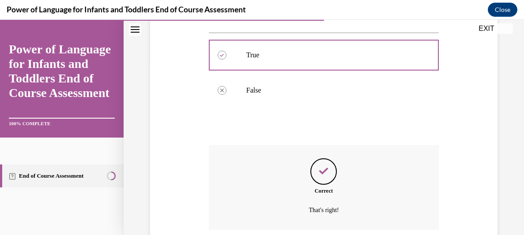
scroll to position [246, 0]
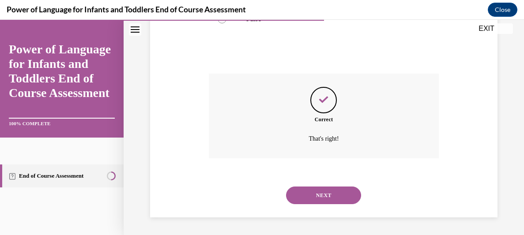
click at [334, 193] on button "NEXT" at bounding box center [323, 196] width 75 height 18
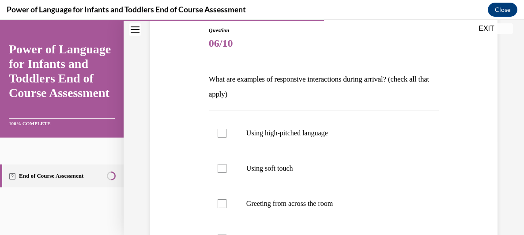
scroll to position [96, 0]
click at [260, 170] on p "Using soft touch" at bounding box center [331, 168] width 170 height 9
click at [227, 170] on input "Using soft touch" at bounding box center [222, 168] width 9 height 9
checkbox input "true"
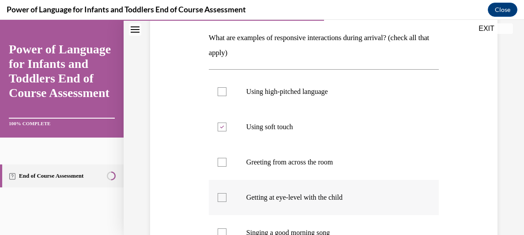
scroll to position [139, 0]
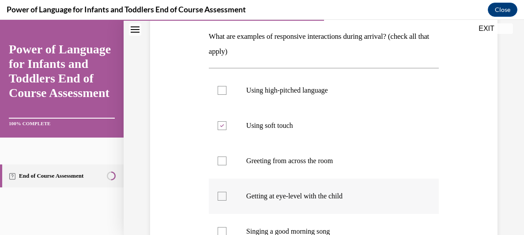
click at [268, 195] on p "Getting at eye-level with the child" at bounding box center [331, 196] width 170 height 9
click at [227, 195] on input "Getting at eye-level with the child" at bounding box center [222, 196] width 9 height 9
checkbox input "true"
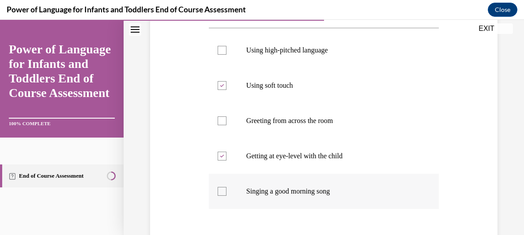
scroll to position [182, 0]
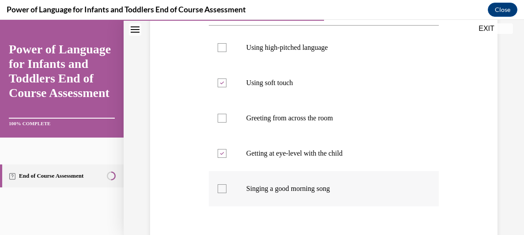
click at [269, 190] on p "Singing a good morning song" at bounding box center [331, 189] width 170 height 9
click at [227, 190] on input "Singing a good morning song" at bounding box center [222, 189] width 9 height 9
checkbox input "true"
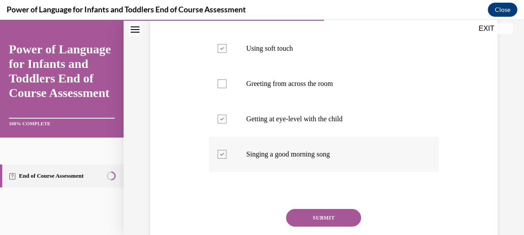
scroll to position [225, 0]
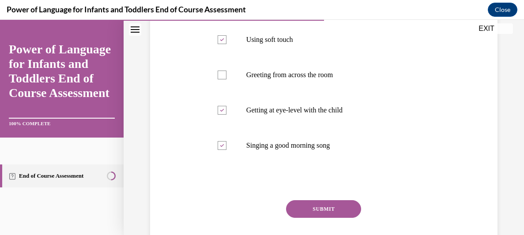
click at [329, 211] on button "SUBMIT" at bounding box center [323, 209] width 75 height 18
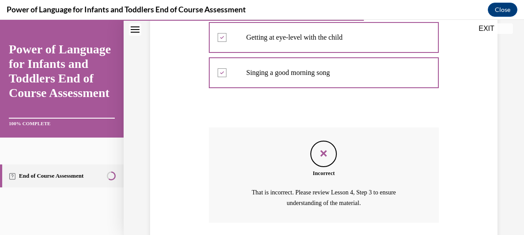
scroll to position [363, 0]
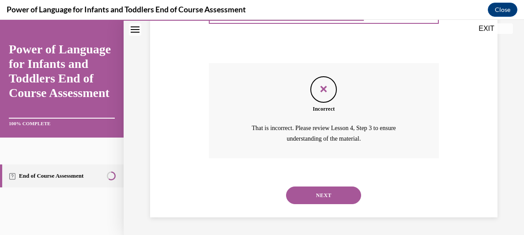
click at [328, 193] on button "NEXT" at bounding box center [323, 196] width 75 height 18
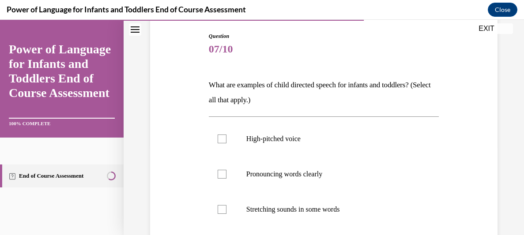
scroll to position [91, 0]
click at [295, 176] on p "Pronouncing words clearly" at bounding box center [331, 174] width 170 height 9
click at [227, 176] on input "Pronouncing words clearly" at bounding box center [222, 174] width 9 height 9
checkbox input "true"
click at [295, 212] on p "Stretching sounds in some words" at bounding box center [331, 209] width 170 height 9
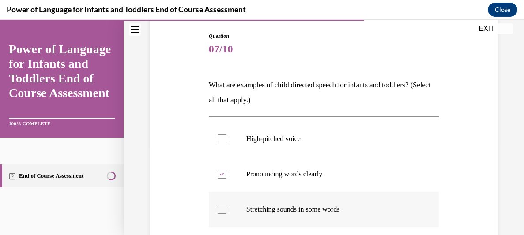
click at [227, 212] on input "Stretching sounds in some words" at bounding box center [222, 209] width 9 height 9
checkbox input "true"
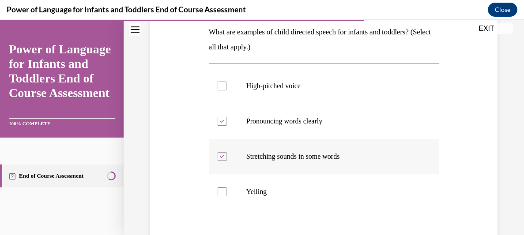
scroll to position [144, 0]
click at [266, 81] on p "High-pitched voice" at bounding box center [331, 85] width 170 height 9
click at [227, 81] on input "High-pitched voice" at bounding box center [222, 85] width 9 height 9
checkbox input "true"
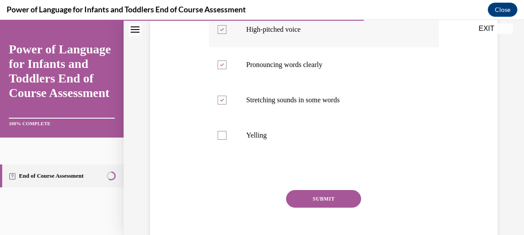
scroll to position [200, 0]
click at [342, 197] on button "SUBMIT" at bounding box center [323, 199] width 75 height 18
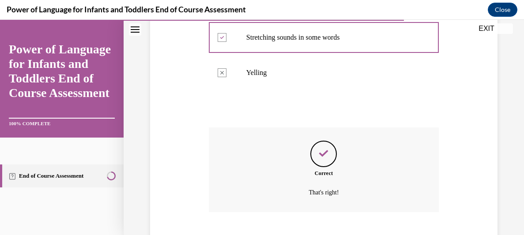
scroll to position [316, 0]
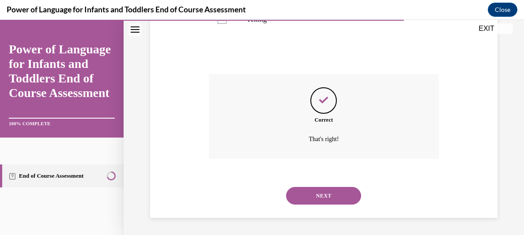
click at [342, 196] on button "NEXT" at bounding box center [323, 196] width 75 height 18
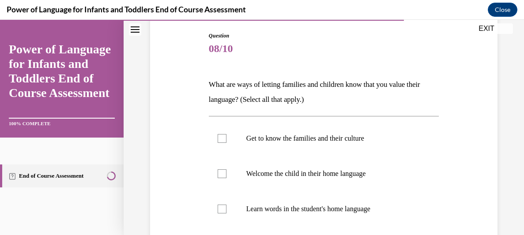
scroll to position [92, 0]
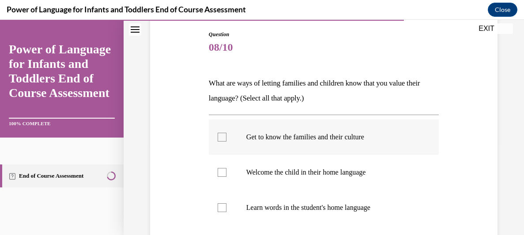
click at [314, 136] on p "Get to know the families and their culture" at bounding box center [331, 137] width 170 height 9
click at [227, 136] on input "Get to know the families and their culture" at bounding box center [222, 137] width 9 height 9
checkbox input "true"
click at [302, 209] on p "Learn words in the student's home language" at bounding box center [331, 208] width 170 height 9
click at [227, 209] on input "Learn words in the student's home language" at bounding box center [222, 208] width 9 height 9
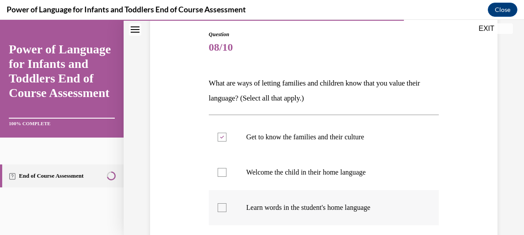
checkbox input "true"
click at [328, 177] on label "Welcome the child in their home language" at bounding box center [324, 172] width 230 height 35
click at [227, 177] on input "Welcome the child in their home language" at bounding box center [222, 172] width 9 height 9
checkbox input "true"
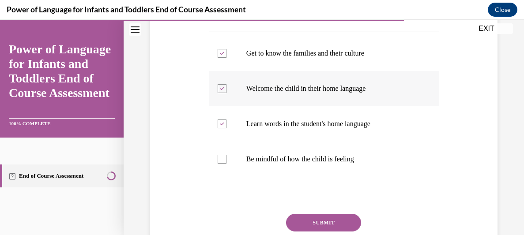
scroll to position [187, 0]
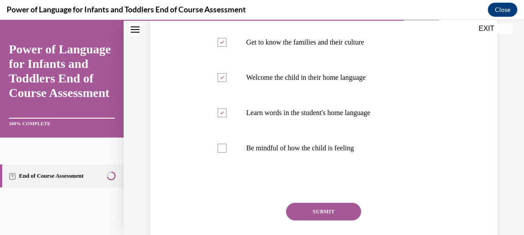
click at [339, 210] on button "SUBMIT" at bounding box center [323, 212] width 75 height 18
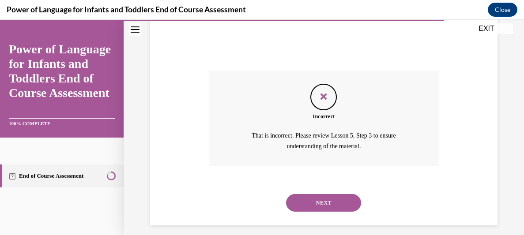
scroll to position [327, 0]
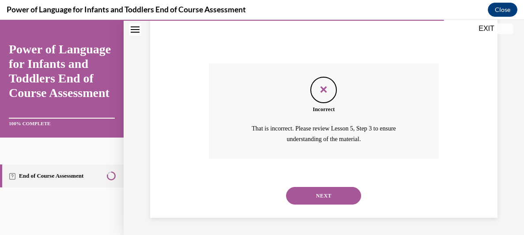
click at [337, 189] on button "NEXT" at bounding box center [323, 196] width 75 height 18
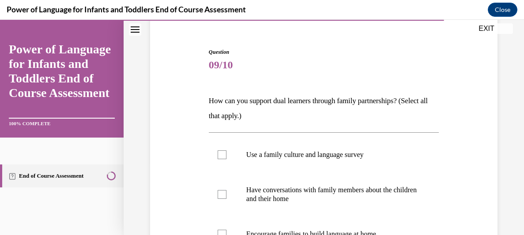
scroll to position [77, 0]
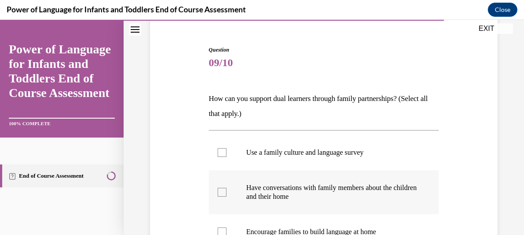
click at [321, 189] on p "Have conversations with family members about the children and their home" at bounding box center [331, 193] width 170 height 18
click at [227, 189] on input "Have conversations with family members about the children and their home" at bounding box center [222, 192] width 9 height 9
checkbox input "true"
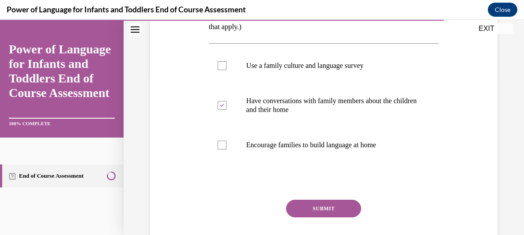
click at [321, 206] on button "SUBMIT" at bounding box center [323, 209] width 75 height 18
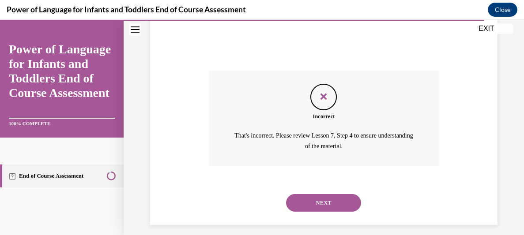
scroll to position [300, 0]
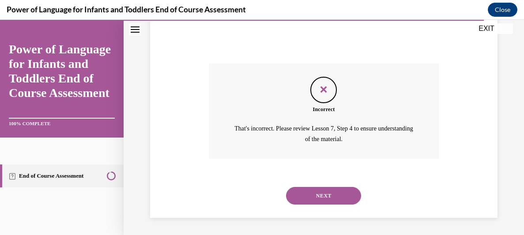
click at [323, 193] on button "NEXT" at bounding box center [323, 196] width 75 height 18
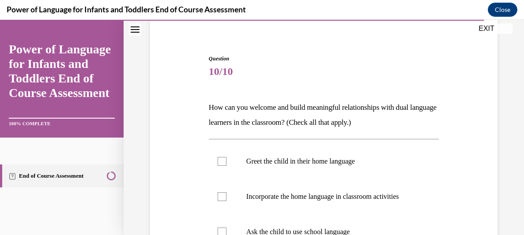
scroll to position [74, 0]
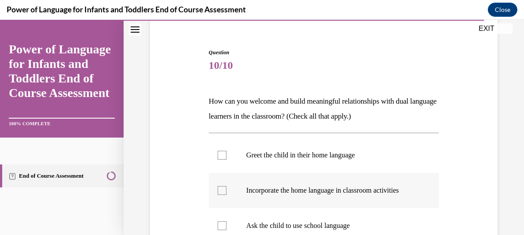
click at [344, 191] on p "Incorporate the home language in classroom activities" at bounding box center [331, 190] width 170 height 9
click at [227, 191] on input "Incorporate the home language in classroom activities" at bounding box center [222, 190] width 9 height 9
checkbox input "true"
click at [333, 155] on p "Greet the child in their home language" at bounding box center [331, 155] width 170 height 9
click at [227, 155] on input "Greet the child in their home language" at bounding box center [222, 155] width 9 height 9
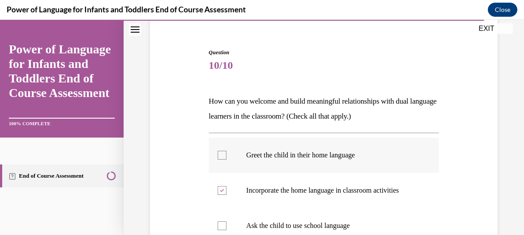
checkbox input "true"
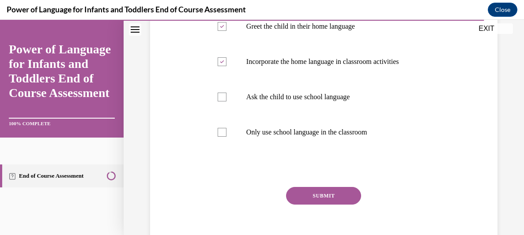
scroll to position [230, 0]
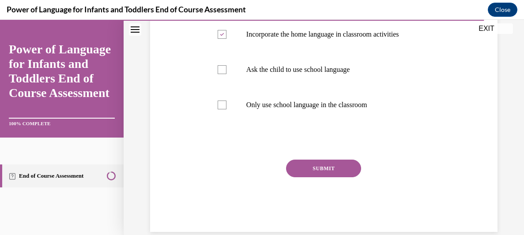
click at [332, 175] on button "SUBMIT" at bounding box center [323, 169] width 75 height 18
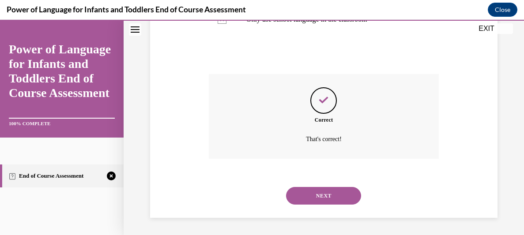
scroll to position [316, 0]
click at [328, 199] on button "NEXT" at bounding box center [323, 196] width 75 height 18
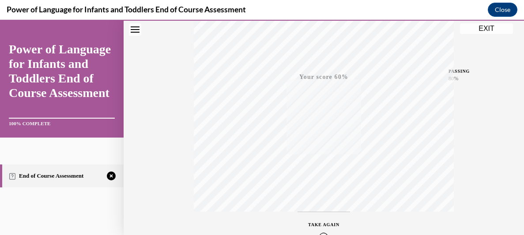
scroll to position [170, 0]
click at [484, 29] on button "EXIT" at bounding box center [486, 28] width 53 height 11
